Goal: Check status

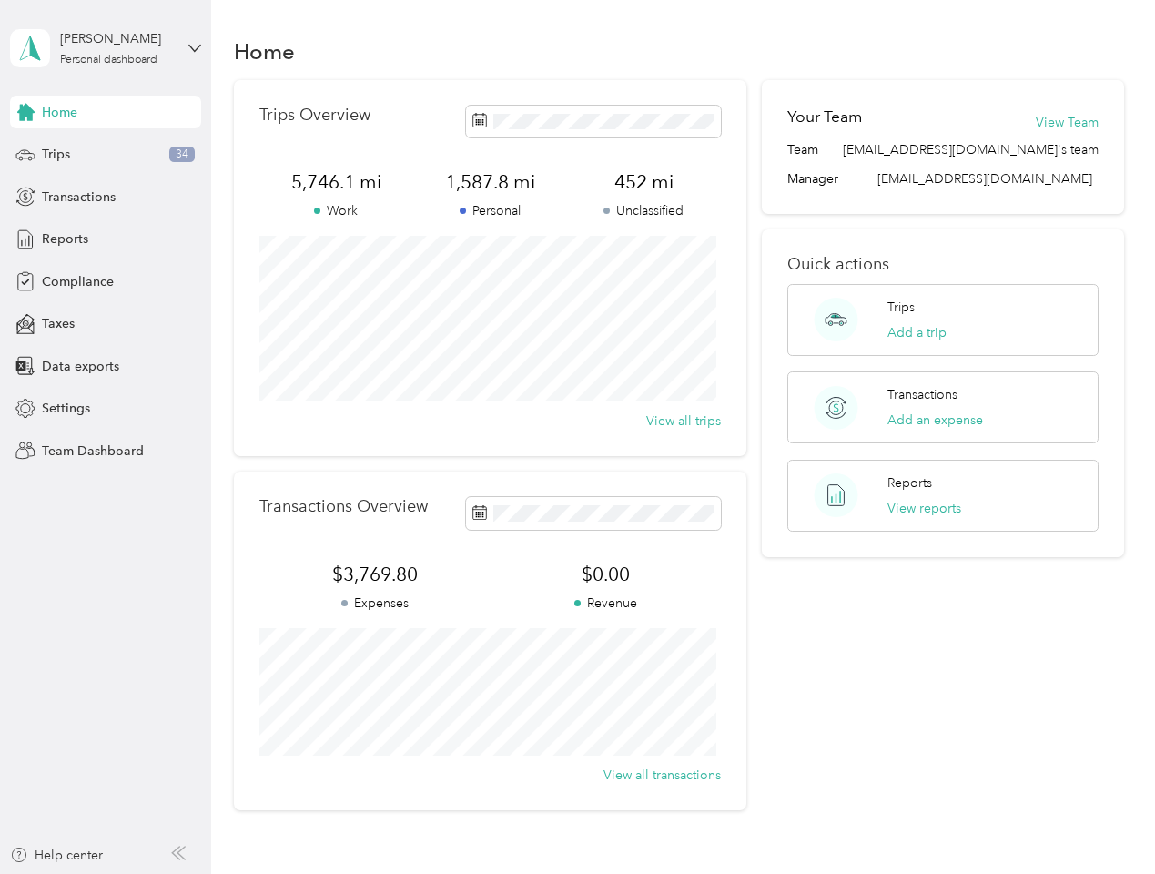
click at [577, 437] on div "Trips Overview 5,746.1 mi Work 1,587.8 mi Personal 452 mi Unclassified View all…" at bounding box center [490, 268] width 512 height 376
click at [106, 48] on div "[PERSON_NAME]" at bounding box center [117, 38] width 114 height 19
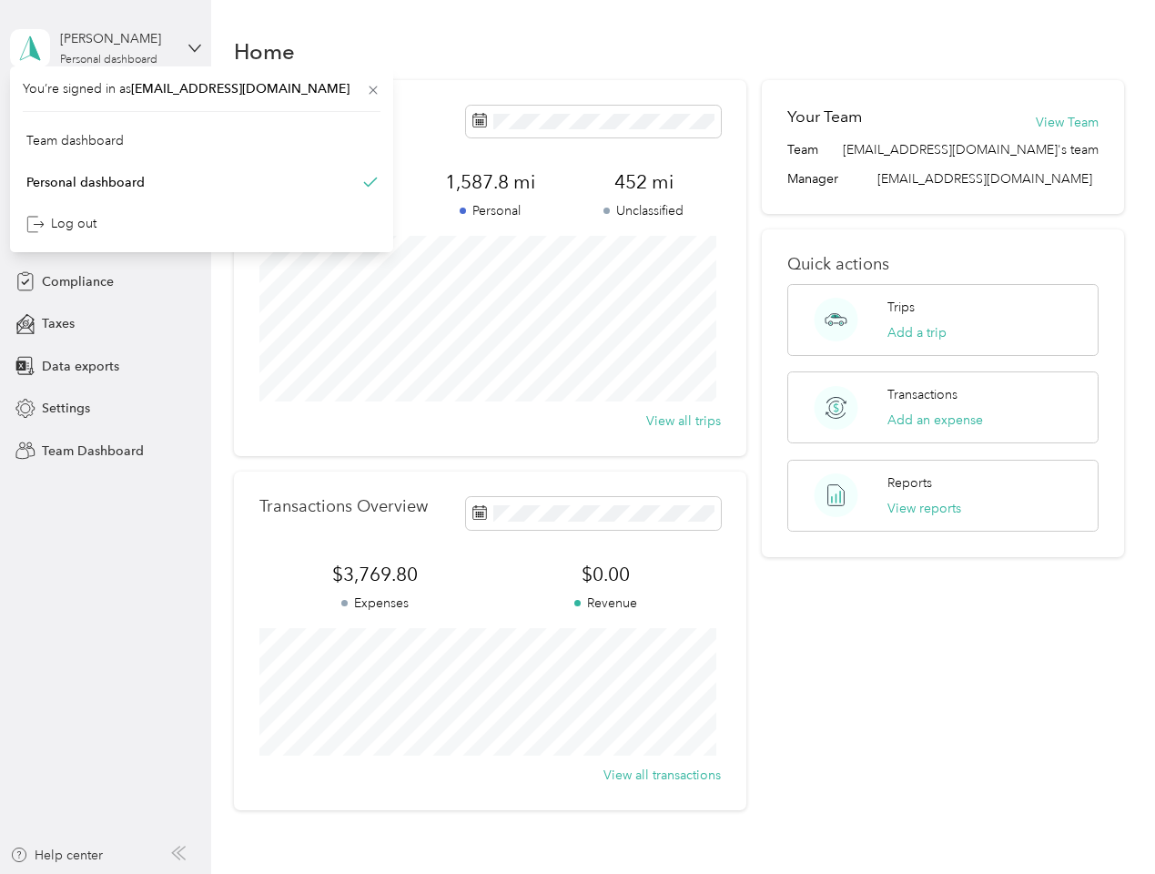
click at [106, 112] on div "You’re signed in as [EMAIL_ADDRESS][DOMAIN_NAME] Team dashboard Personal dashbo…" at bounding box center [201, 159] width 383 height 186
